Goal: Information Seeking & Learning: Learn about a topic

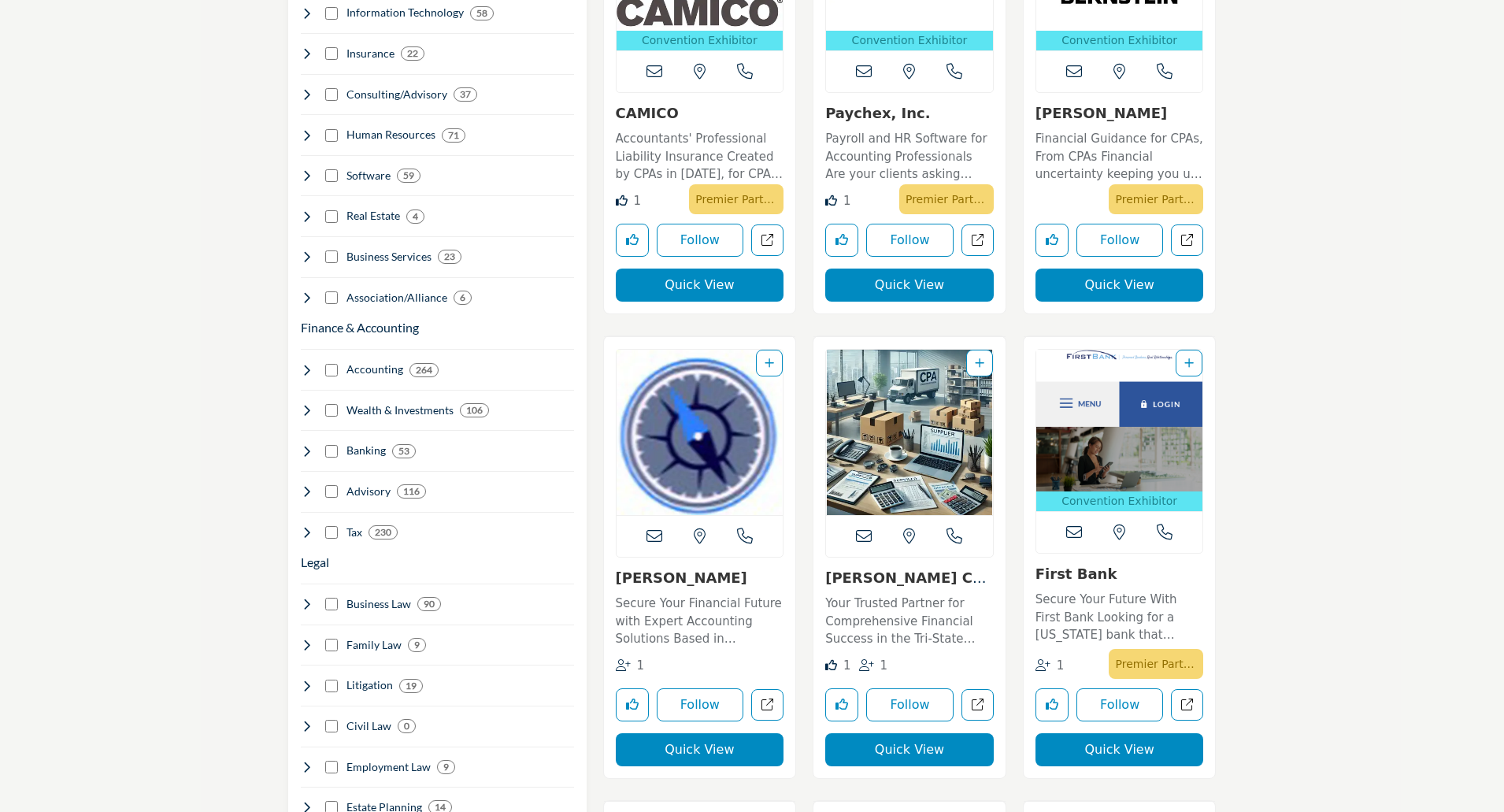
scroll to position [945, 0]
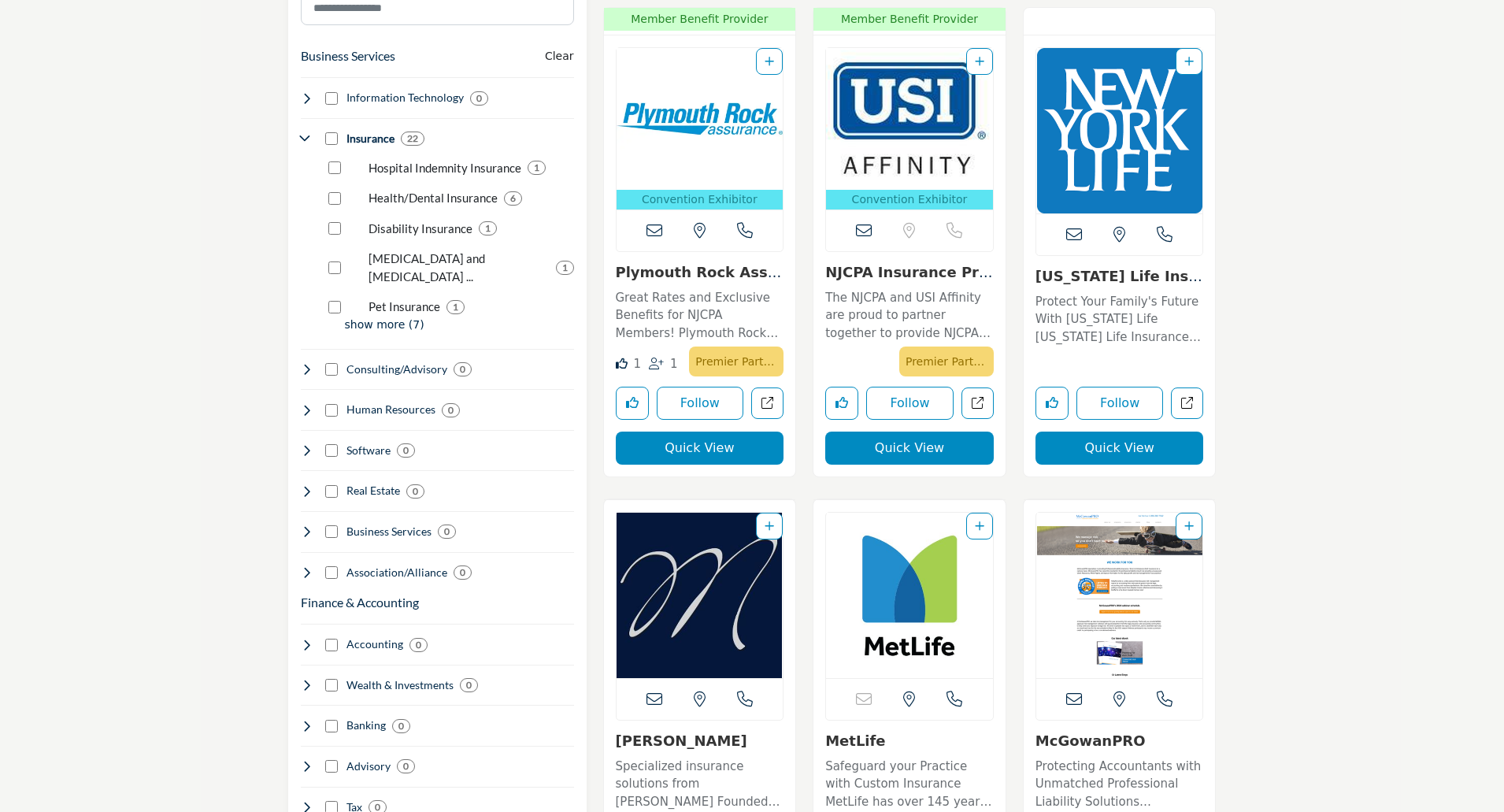
scroll to position [787, 0]
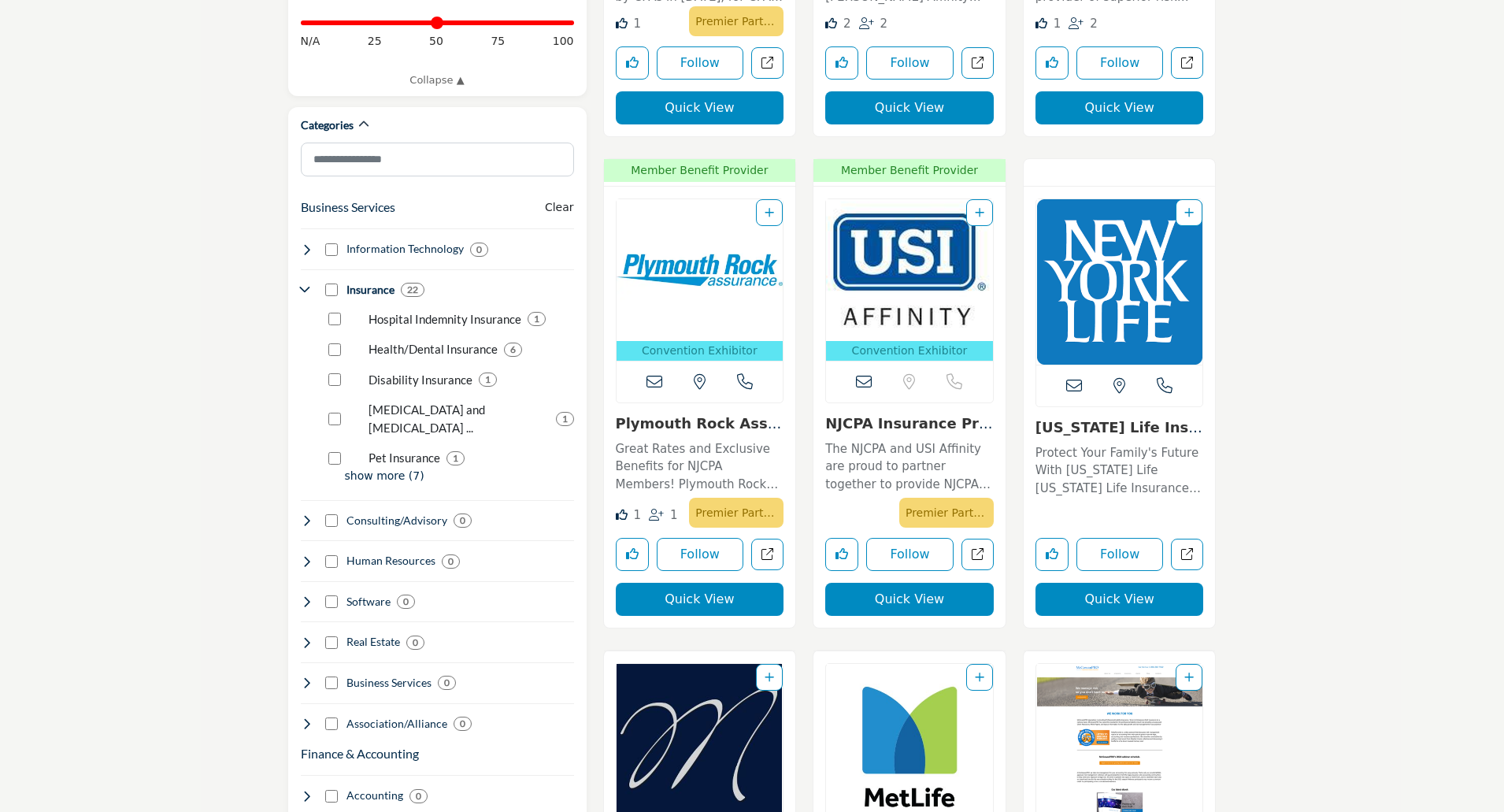
click at [727, 426] on link "Plymouth Rock Assura..." at bounding box center [698, 431] width 166 height 33
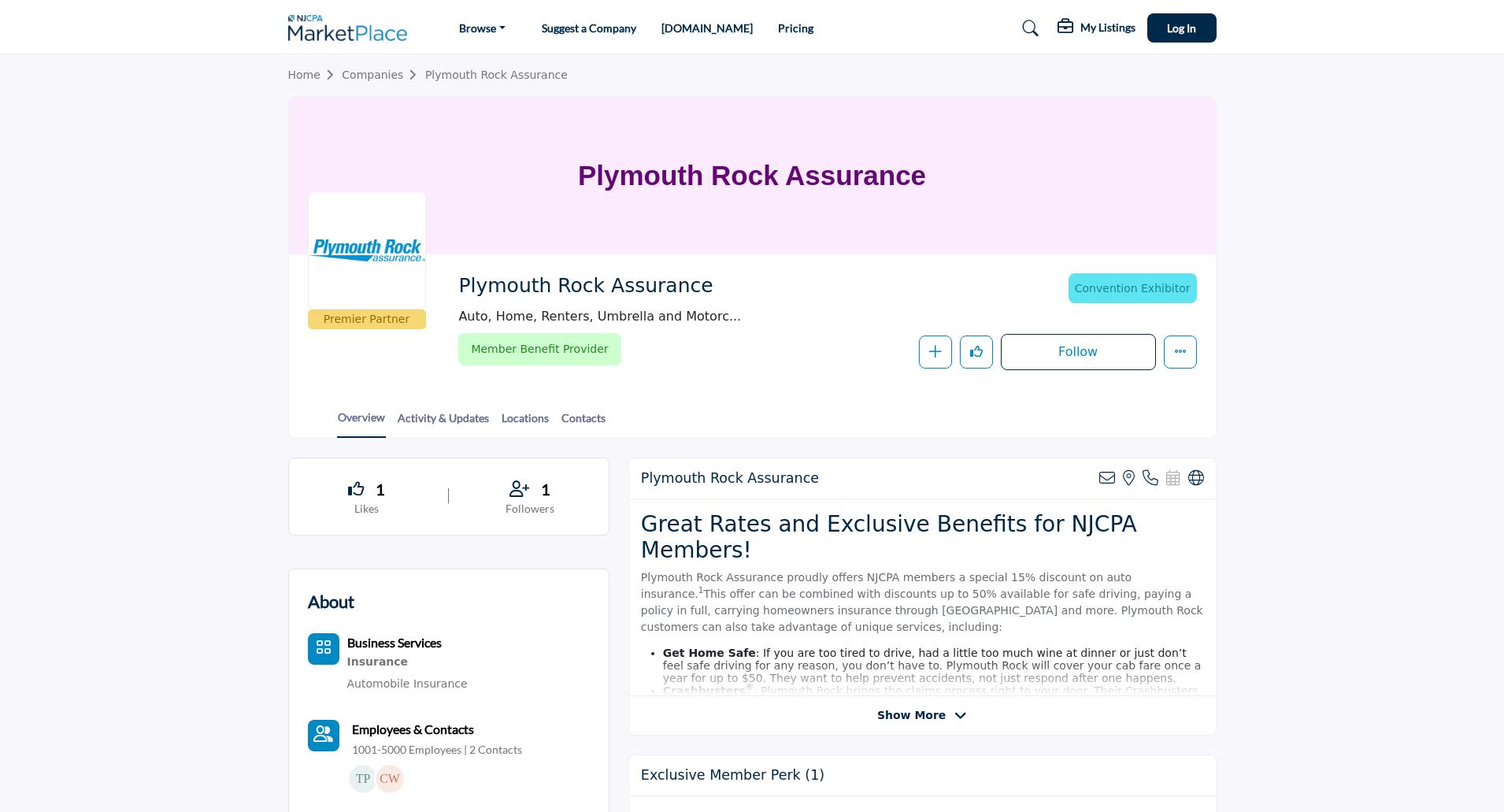
click at [908, 717] on span "Show More" at bounding box center [912, 715] width 69 height 16
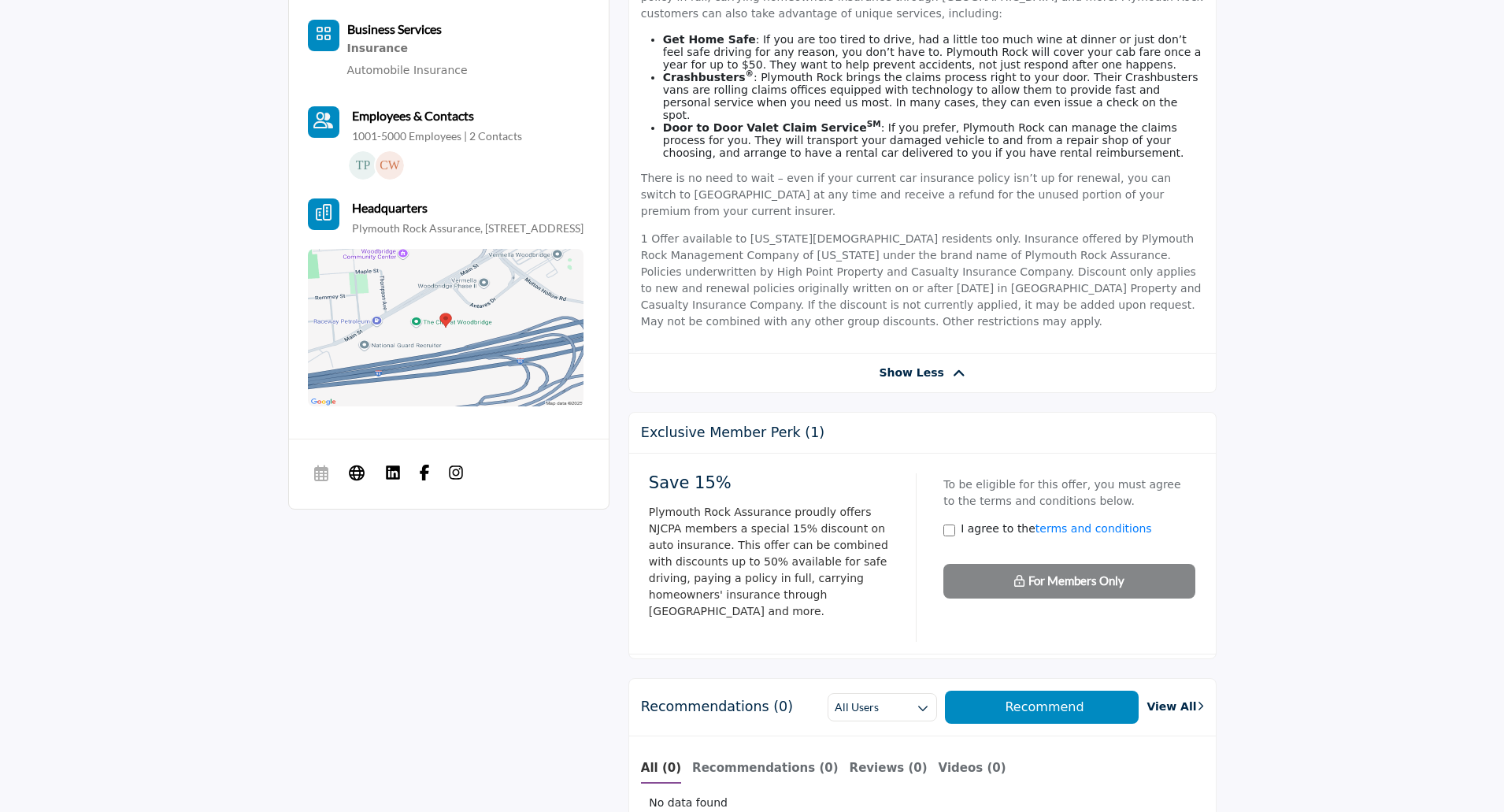
scroll to position [709, 0]
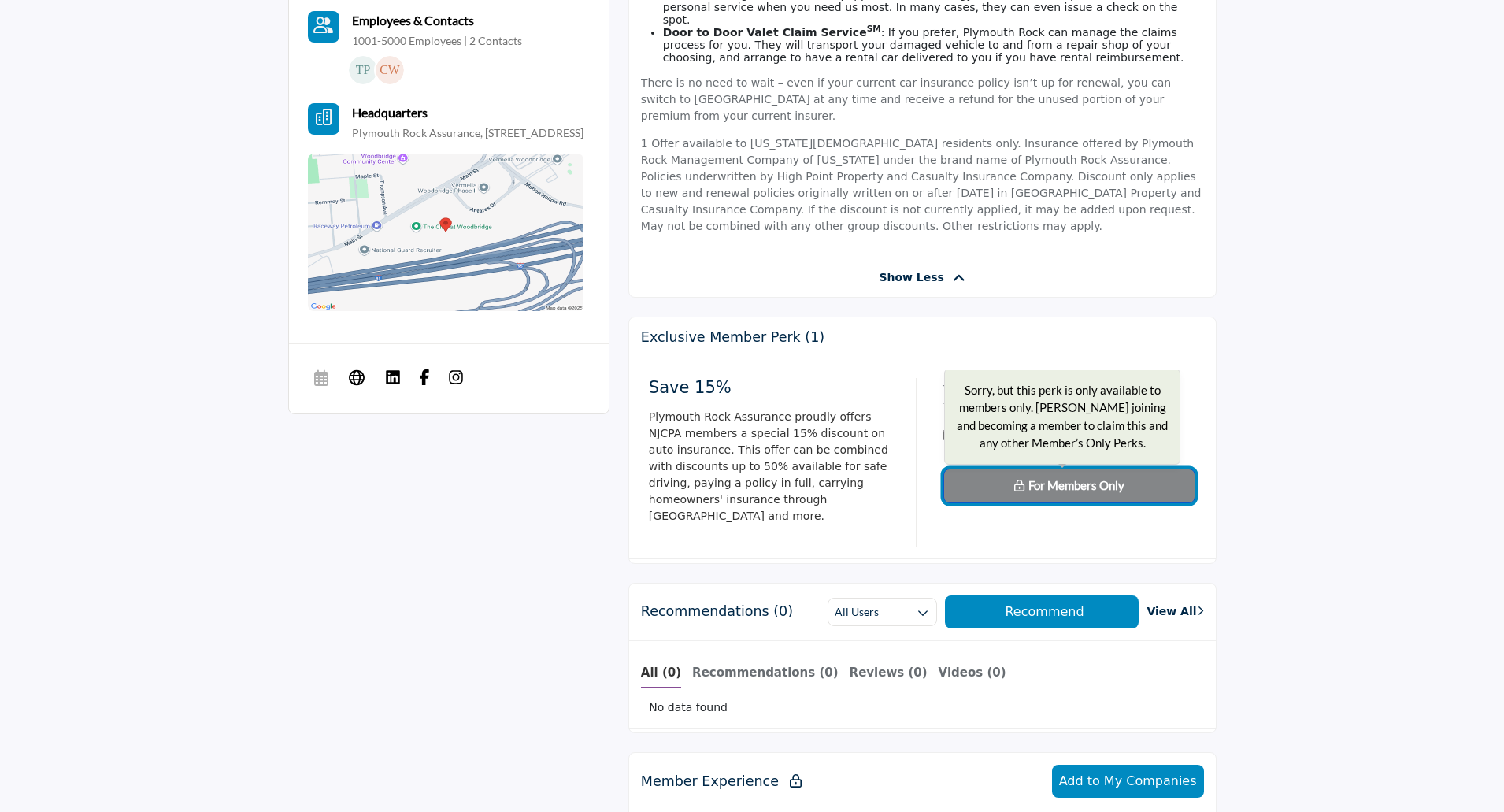
click at [1063, 478] on span "For Members Only" at bounding box center [1076, 484] width 97 height 14
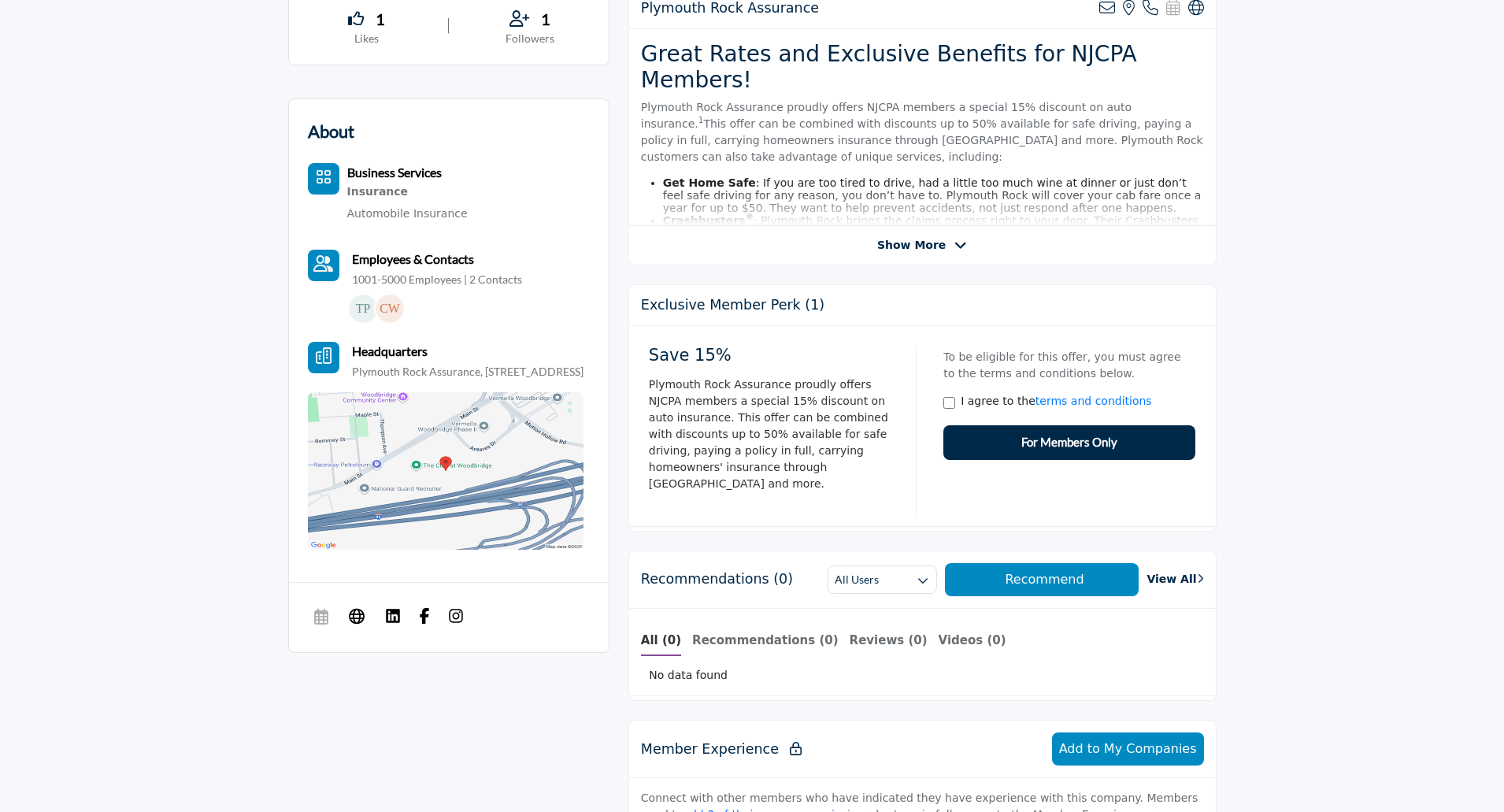
scroll to position [472, 0]
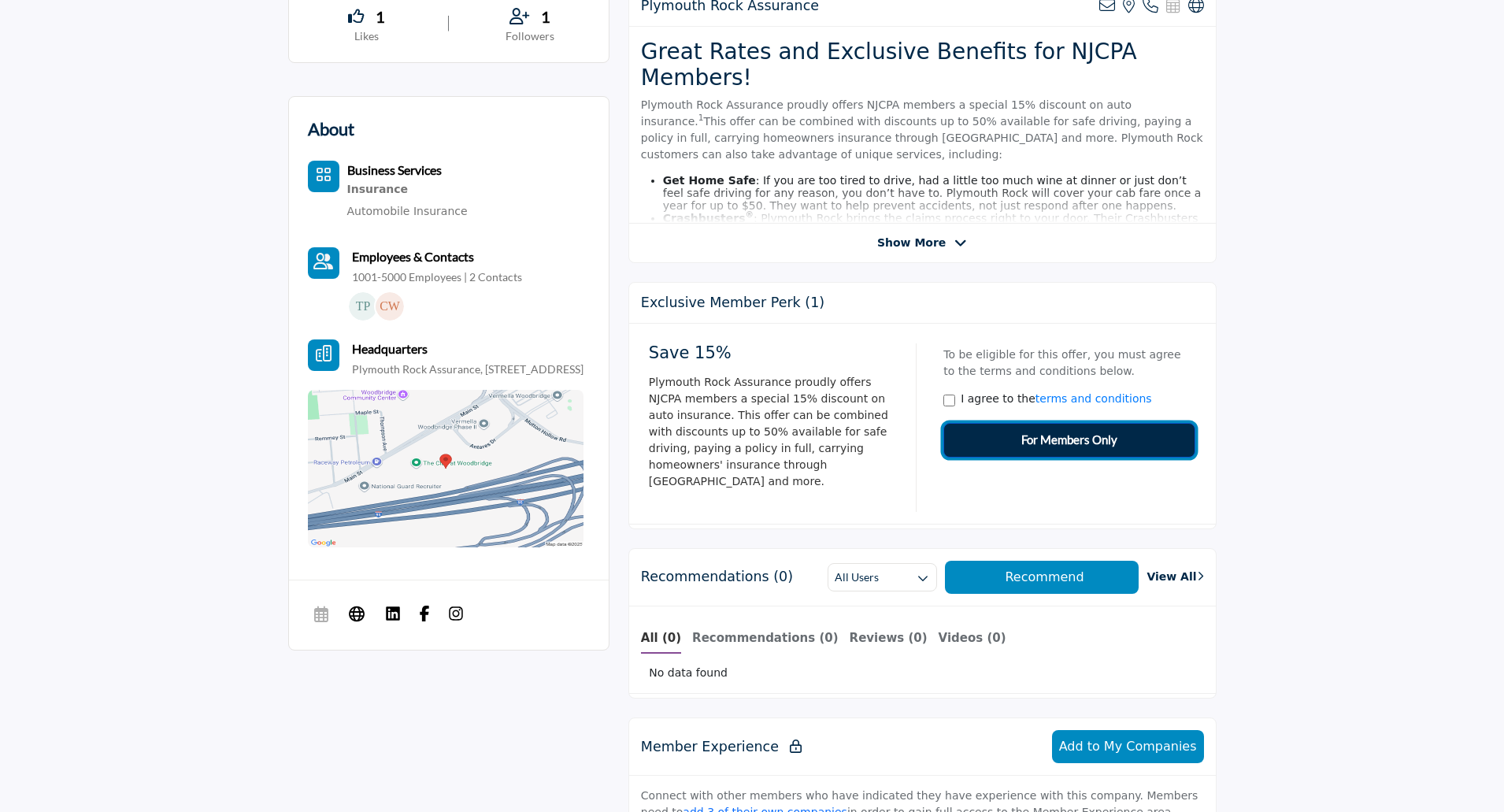
click at [1073, 444] on span "For Members Only" at bounding box center [1069, 439] width 97 height 18
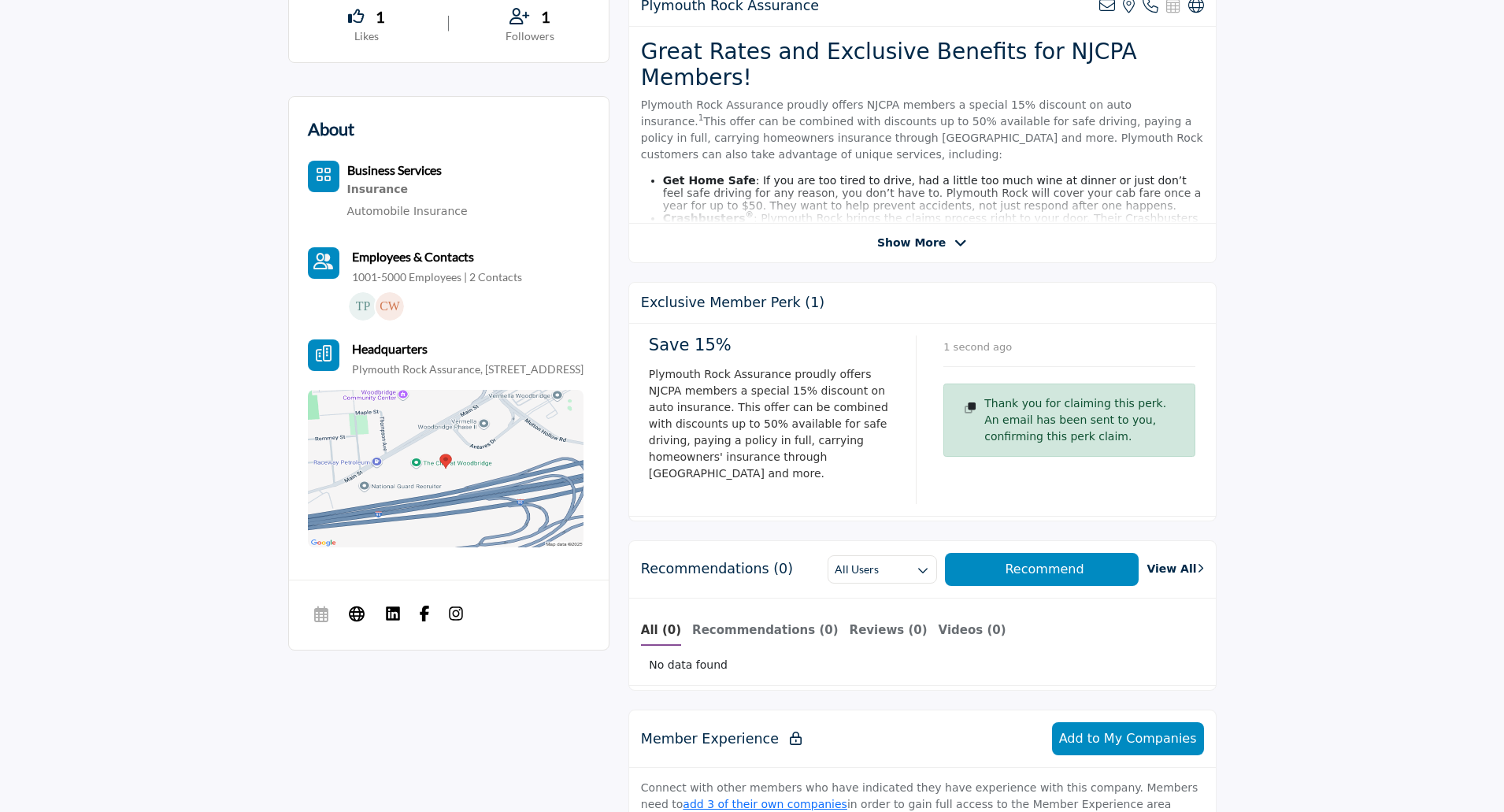
click at [899, 244] on span "Show More" at bounding box center [912, 243] width 69 height 16
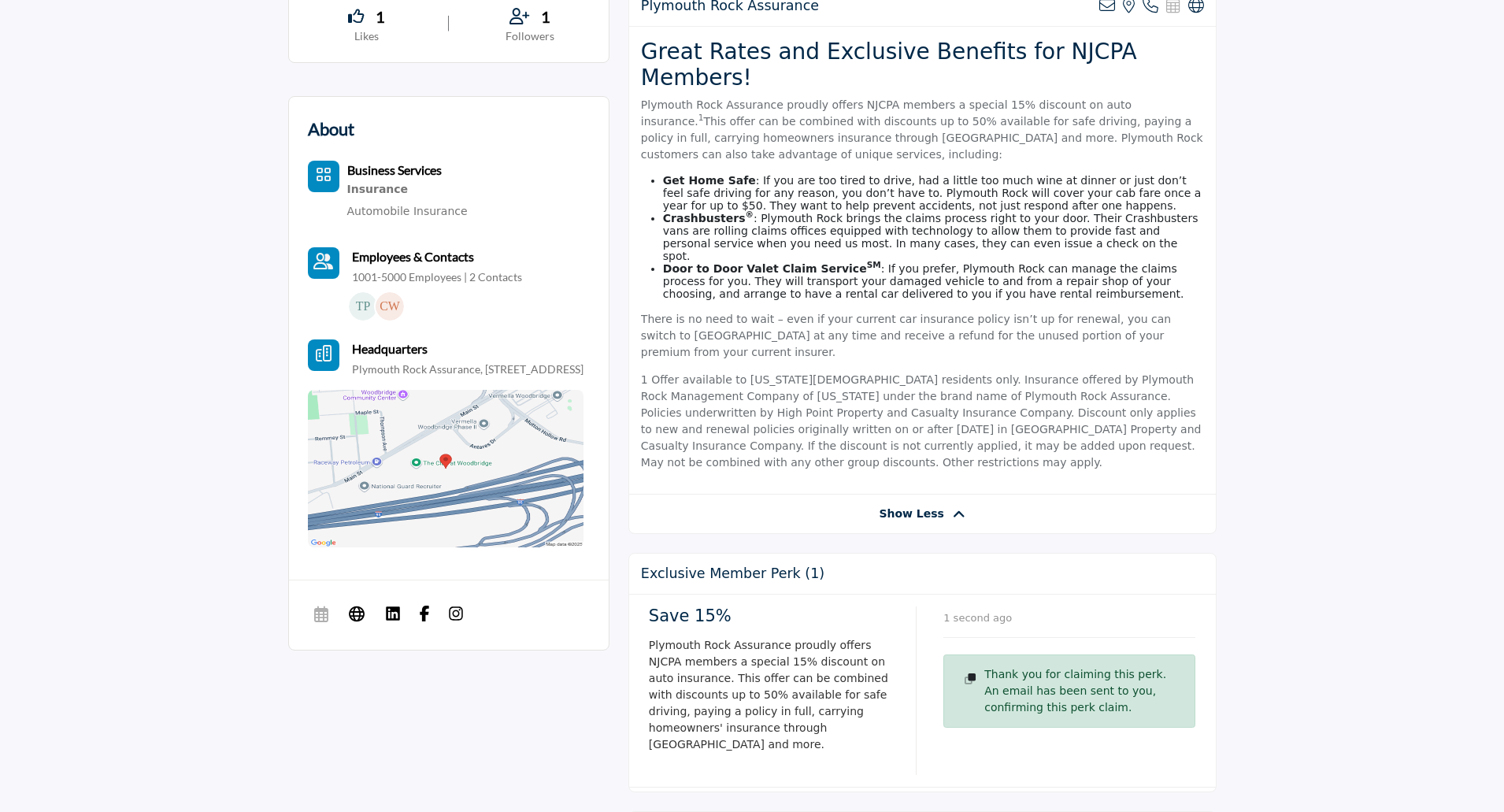
scroll to position [394, 0]
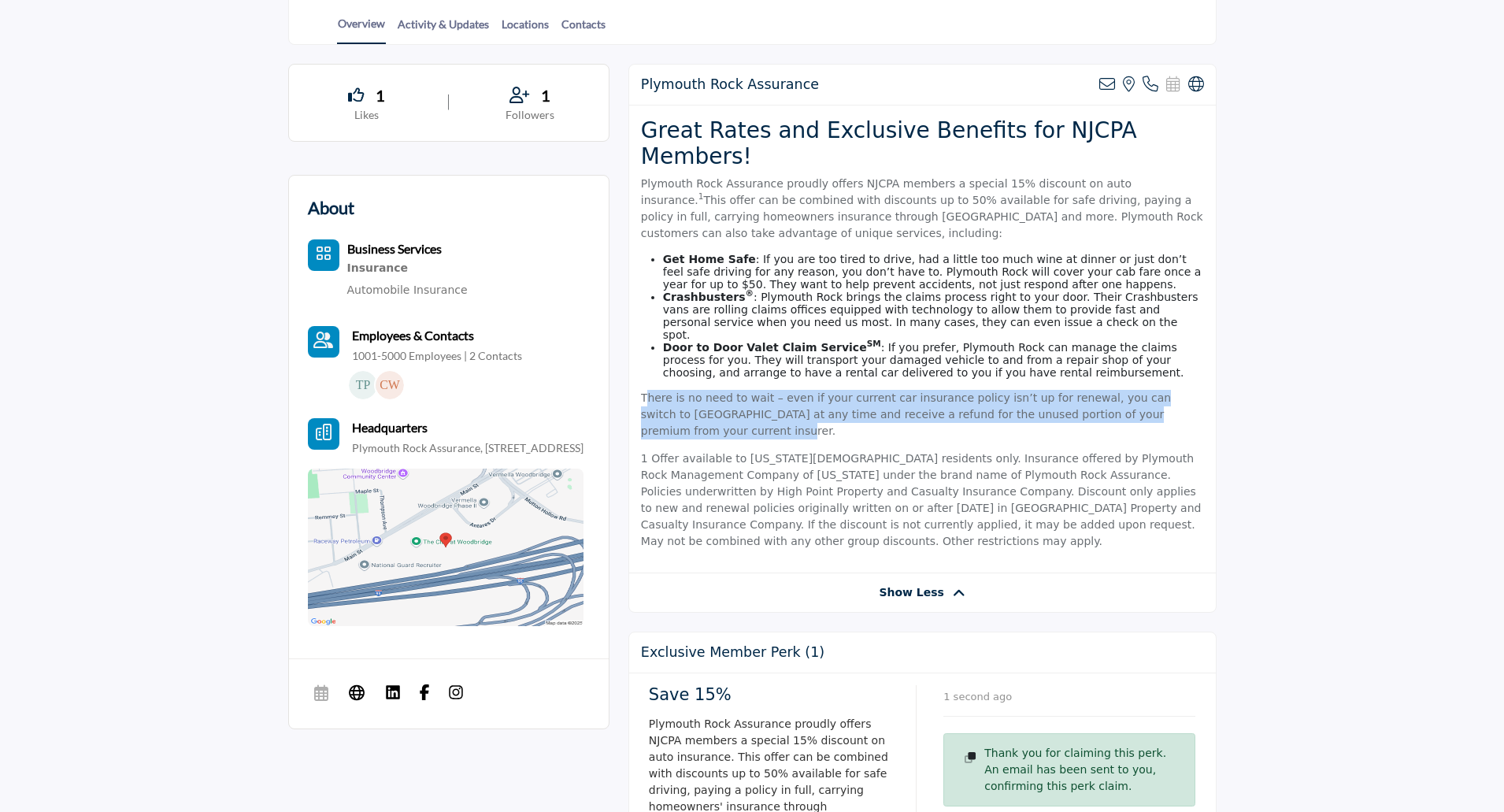
drag, startPoint x: 645, startPoint y: 376, endPoint x: 1166, endPoint y: 395, distance: 521.3
click at [1166, 395] on p "There is no need to wait – even if your current car insurance policy isn’t up f…" at bounding box center [922, 415] width 563 height 50
click at [1160, 395] on p "There is no need to wait – even if your current car insurance policy isn’t up f…" at bounding box center [922, 415] width 563 height 50
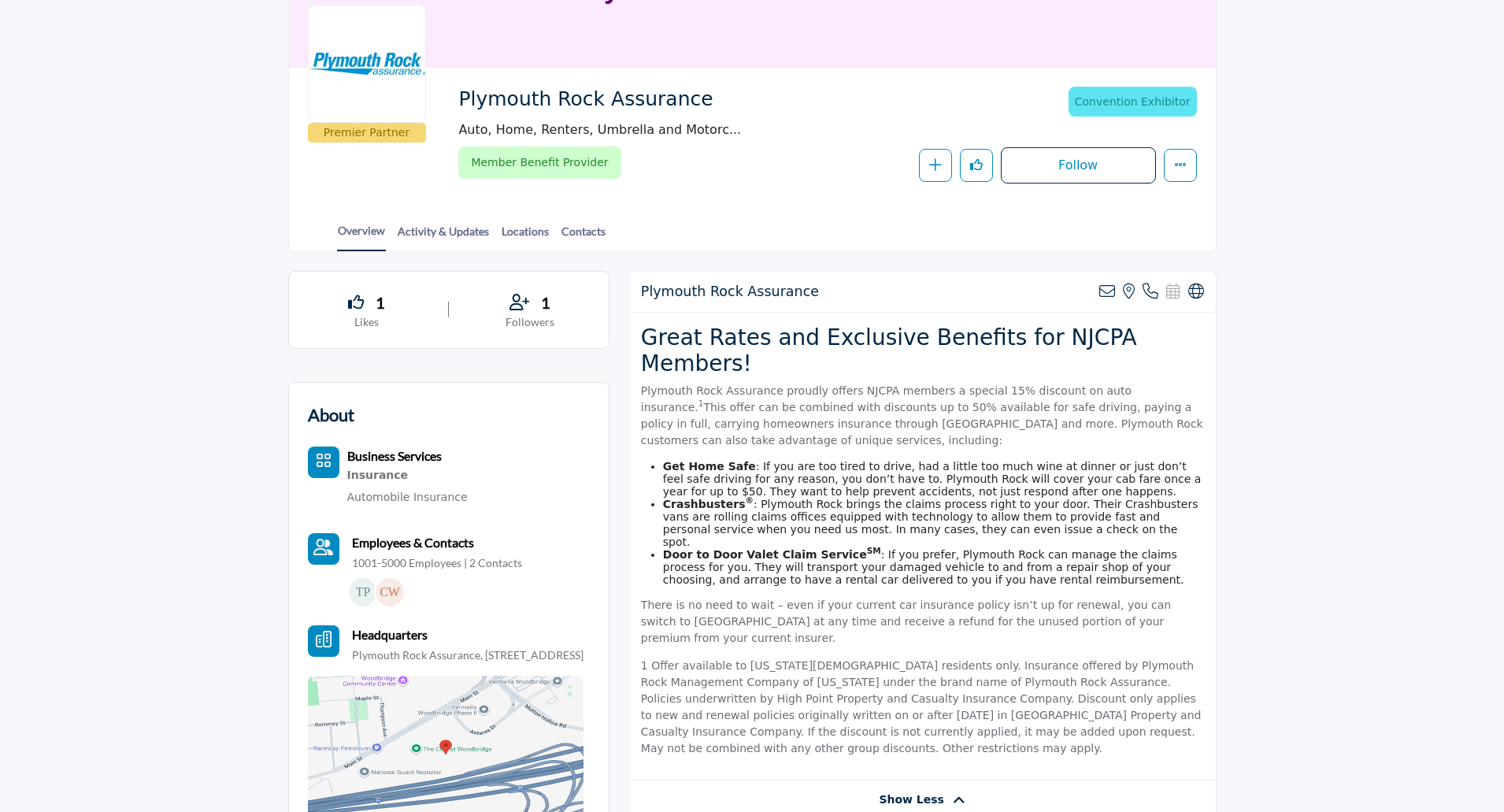
scroll to position [0, 0]
